Goal: Transaction & Acquisition: Purchase product/service

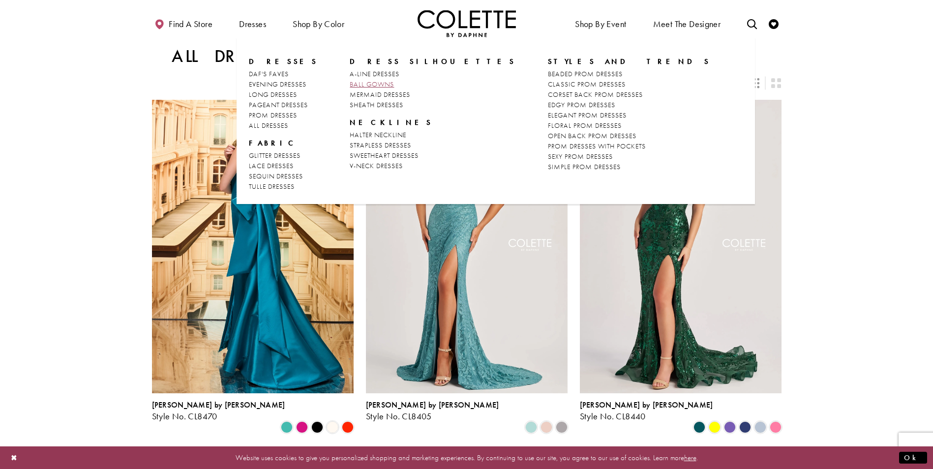
click at [359, 85] on span "BALL GOWNS" at bounding box center [372, 84] width 44 height 9
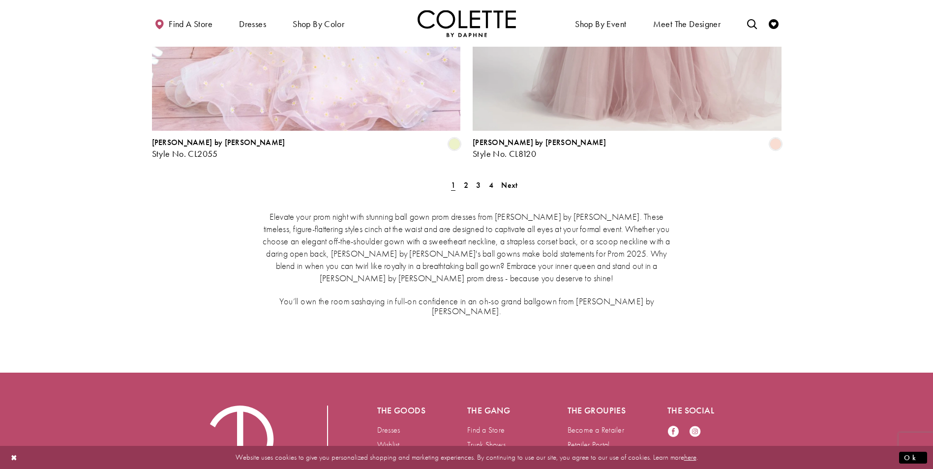
scroll to position [1869, 0]
click at [513, 179] on span "Next" at bounding box center [509, 184] width 16 height 10
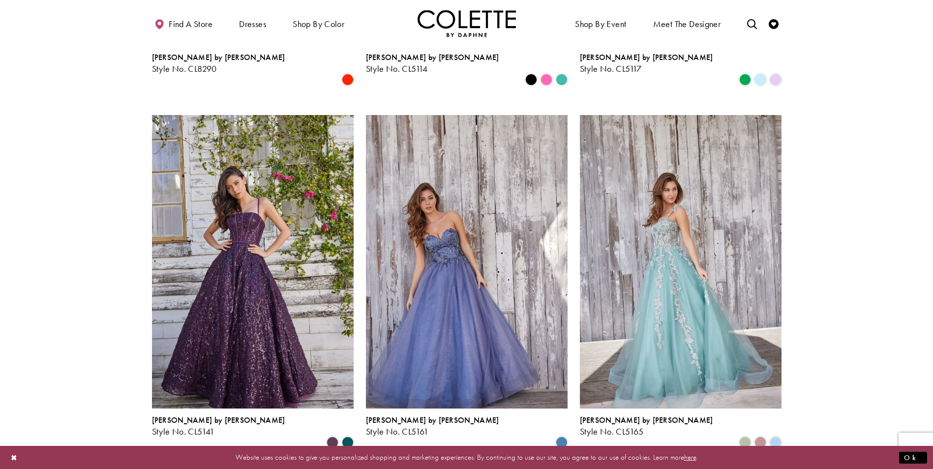
scroll to position [397, 0]
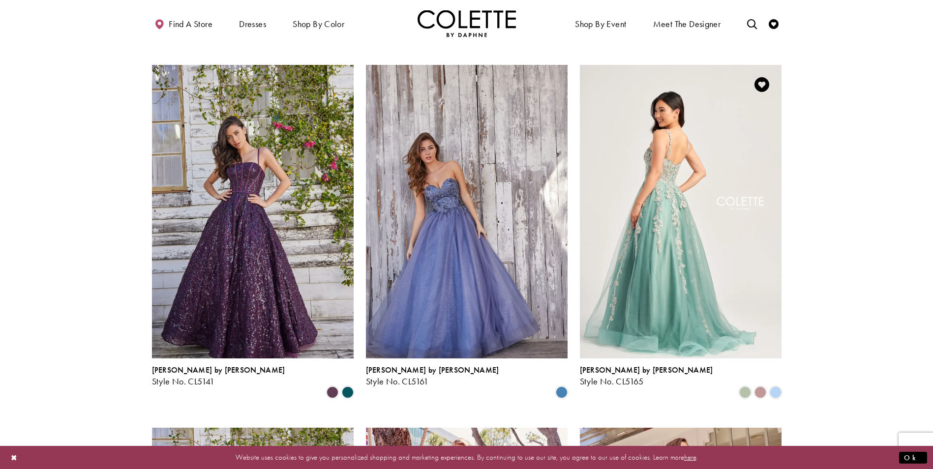
click at [649, 237] on img "Visit Colette by Daphne Style No. CL5165 Page" at bounding box center [681, 211] width 202 height 293
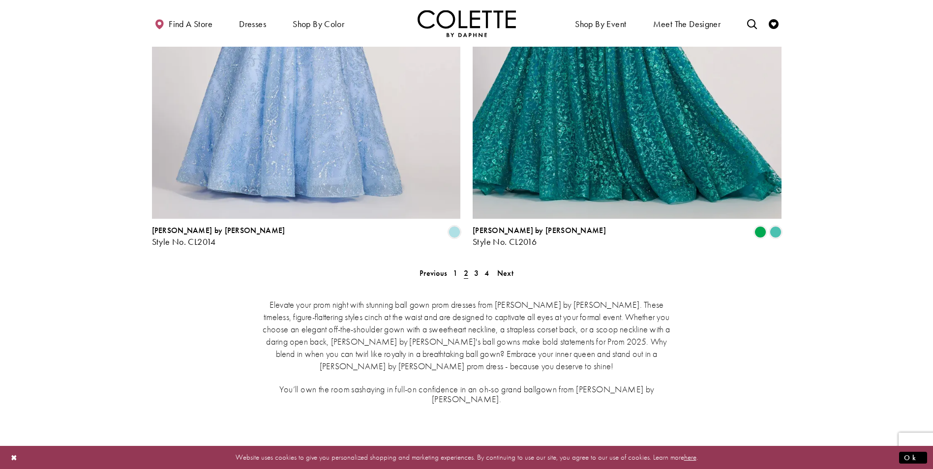
scroll to position [1771, 0]
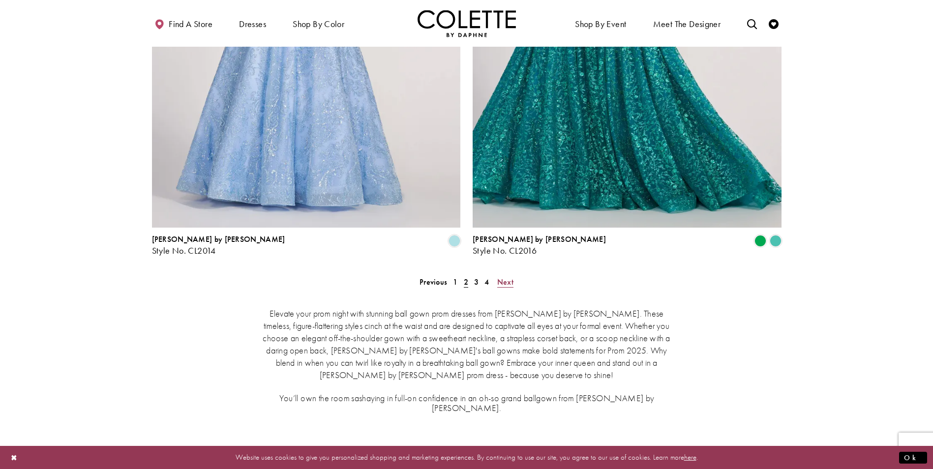
click at [505, 277] on span "Next" at bounding box center [505, 282] width 16 height 10
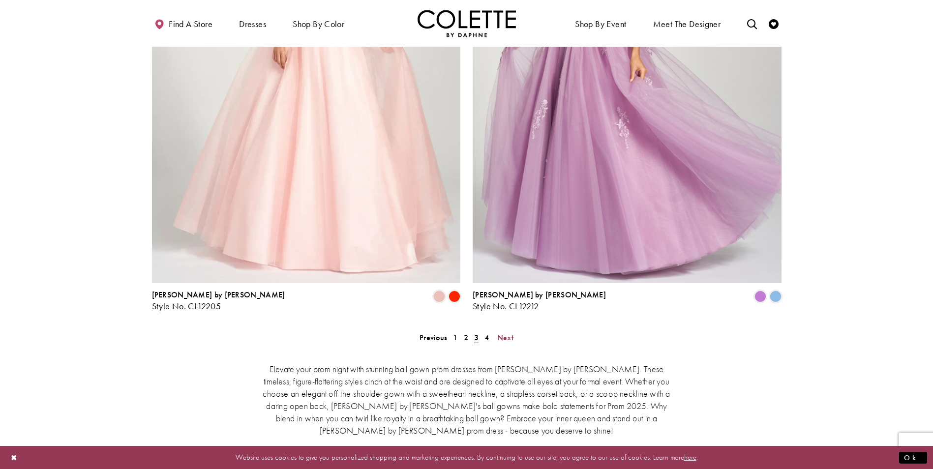
scroll to position [1676, 0]
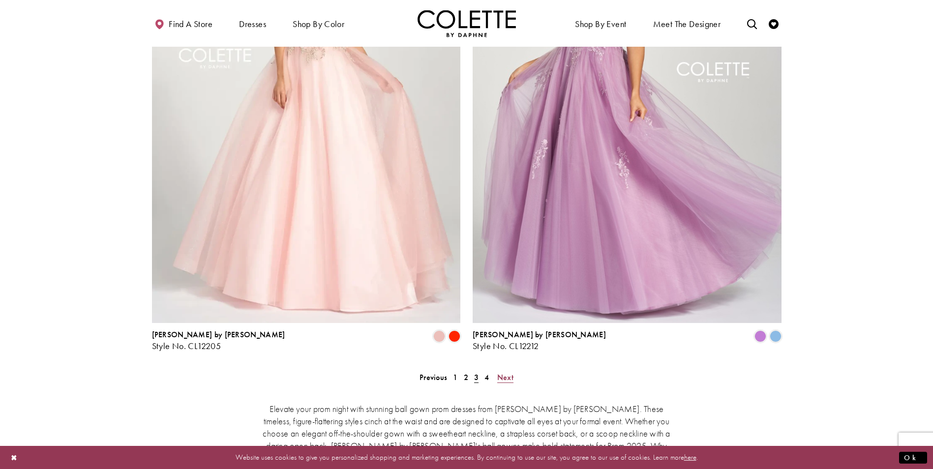
click at [505, 372] on span "Next" at bounding box center [505, 377] width 16 height 10
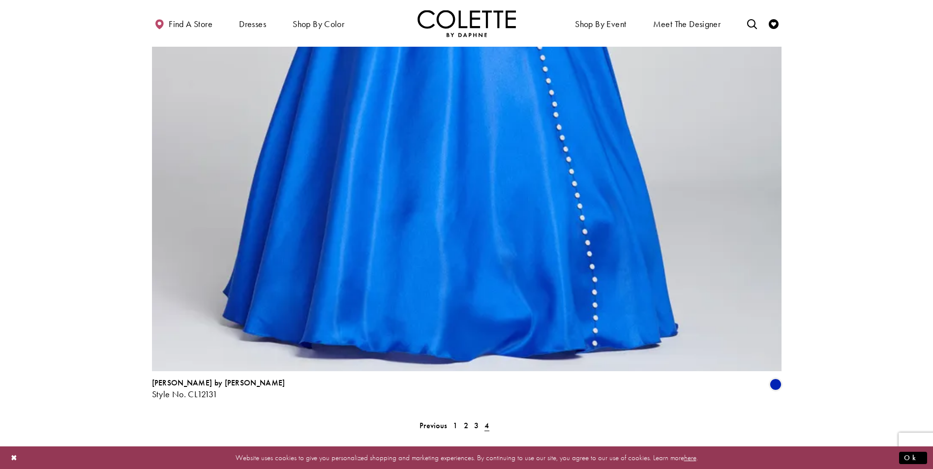
scroll to position [1430, 0]
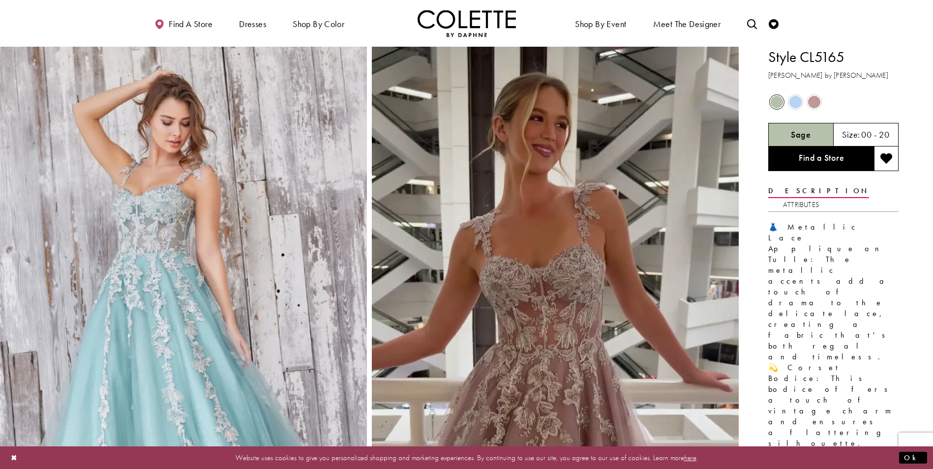
click at [774, 100] on span "Product color controls state depends on size chosen" at bounding box center [777, 102] width 12 height 12
click at [795, 102] on span "Product color controls state depends on size chosen" at bounding box center [795, 102] width 12 height 12
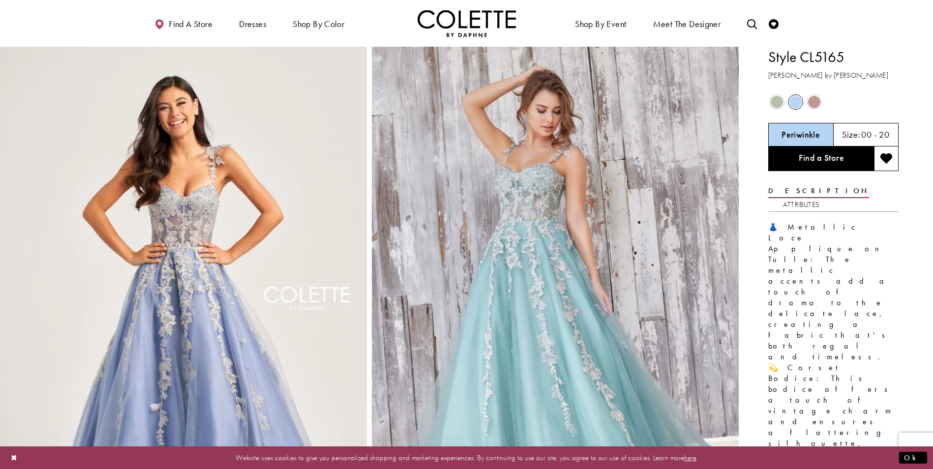
click at [815, 100] on span "Product color controls state depends on size chosen" at bounding box center [814, 102] width 12 height 12
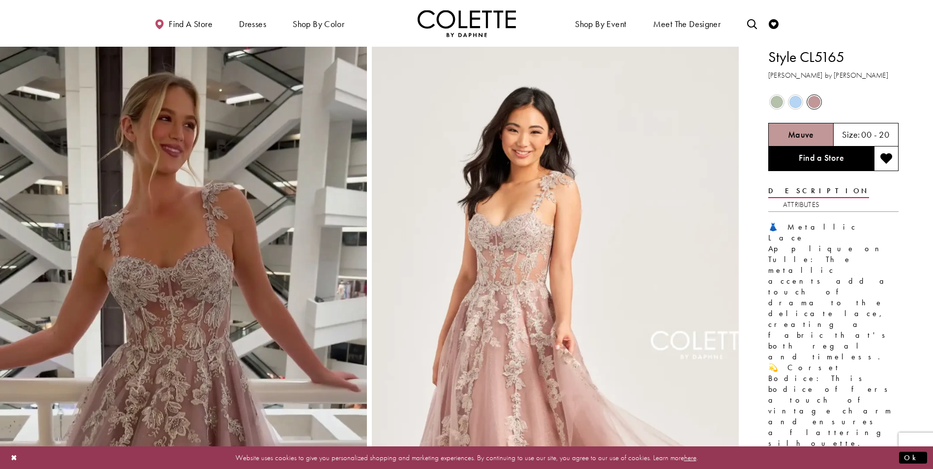
click at [775, 102] on span "Product color controls state depends on size chosen" at bounding box center [777, 102] width 12 height 12
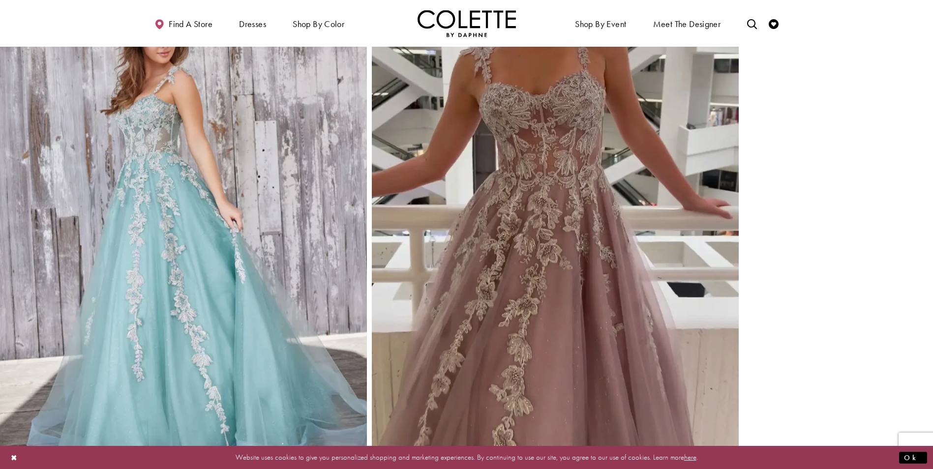
scroll to position [1278, 0]
